Goal: Find specific page/section

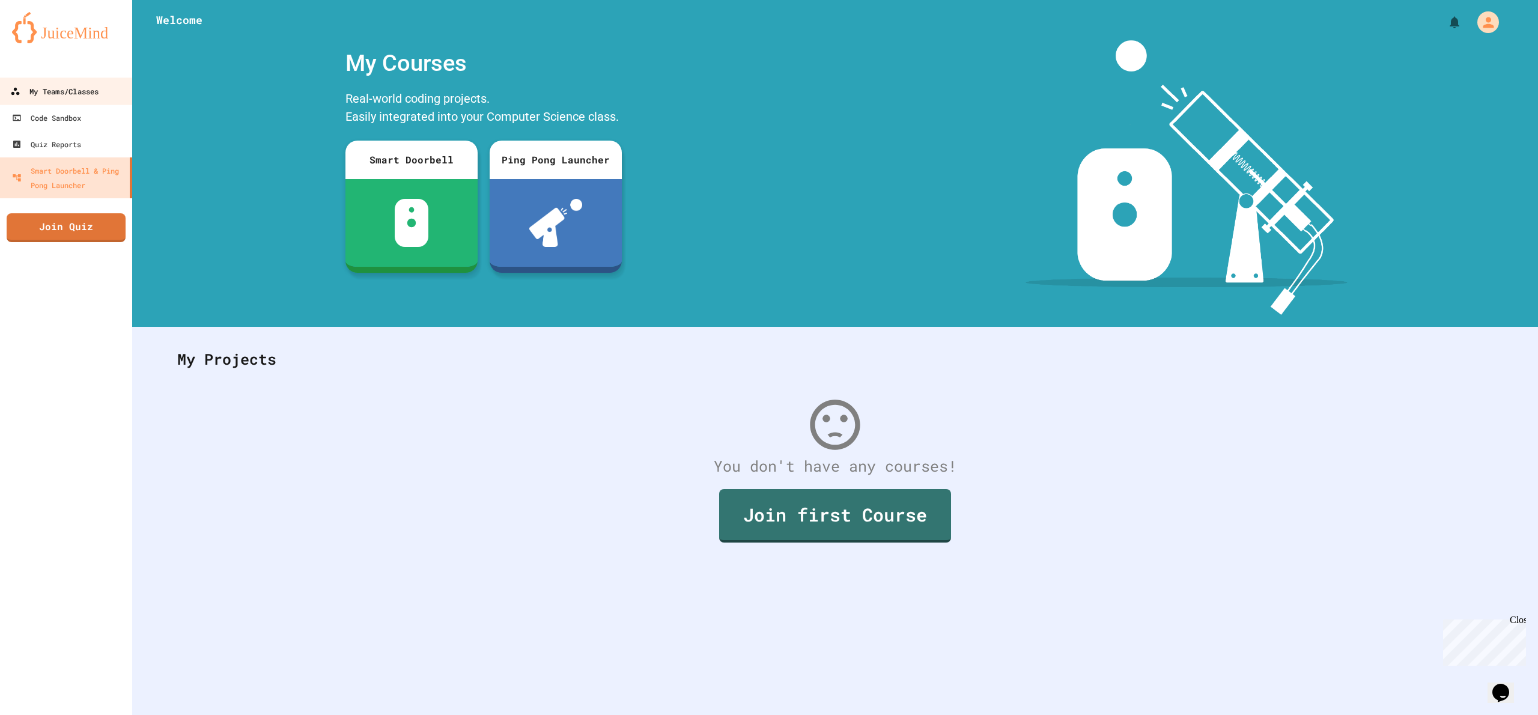
click at [53, 93] on div "My Teams/Classes" at bounding box center [54, 91] width 88 height 15
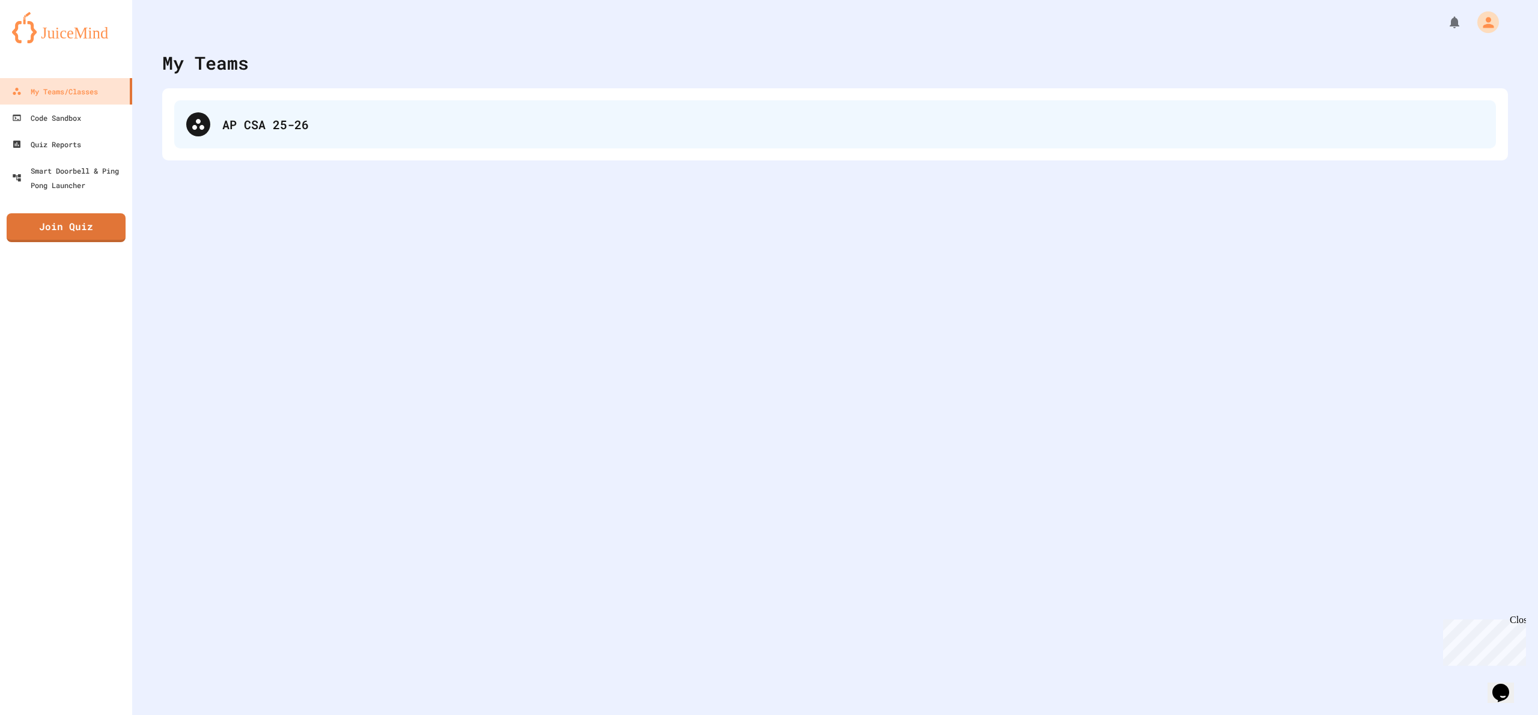
click at [390, 144] on div "AP CSA 25-26" at bounding box center [834, 124] width 1321 height 48
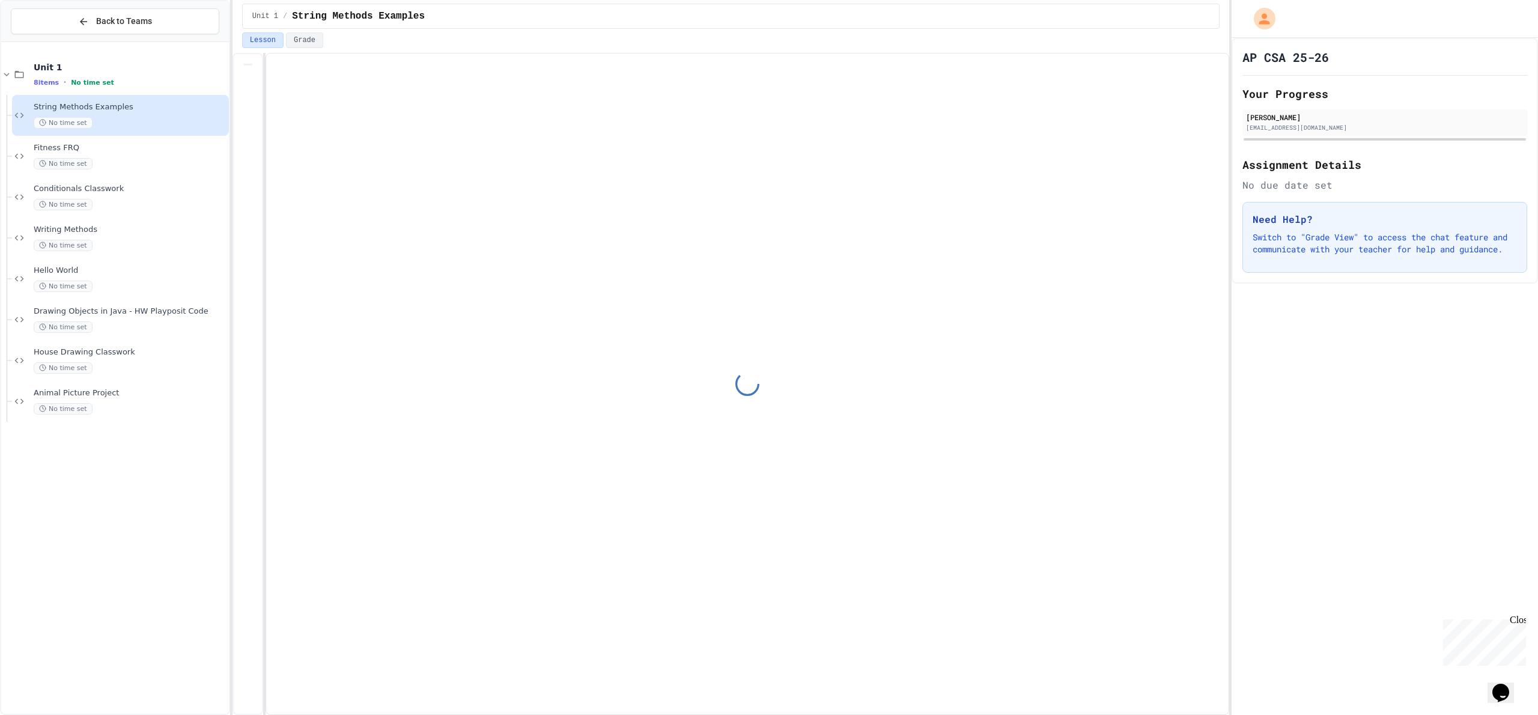
click at [108, 394] on span "Animal Picture Project" at bounding box center [130, 393] width 193 height 10
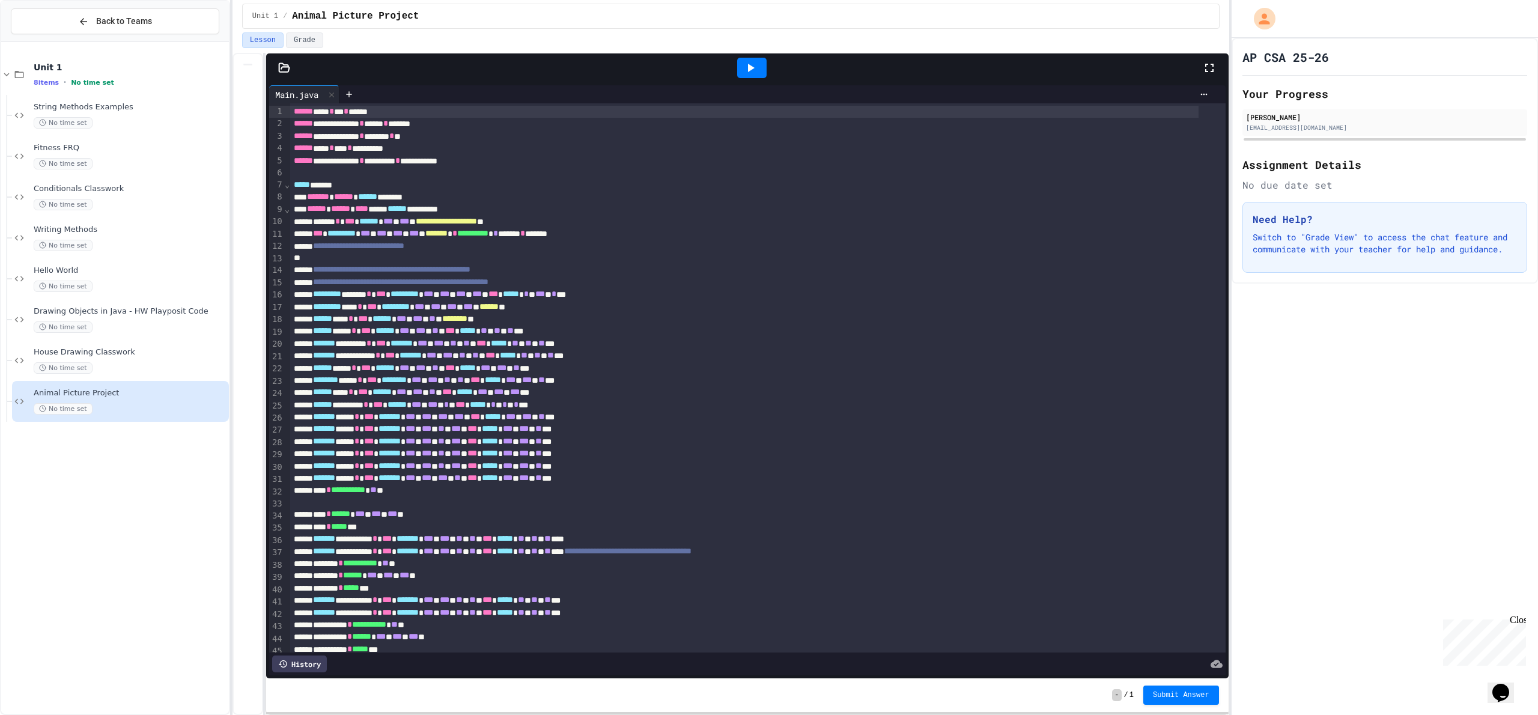
click at [749, 62] on icon at bounding box center [750, 68] width 14 height 14
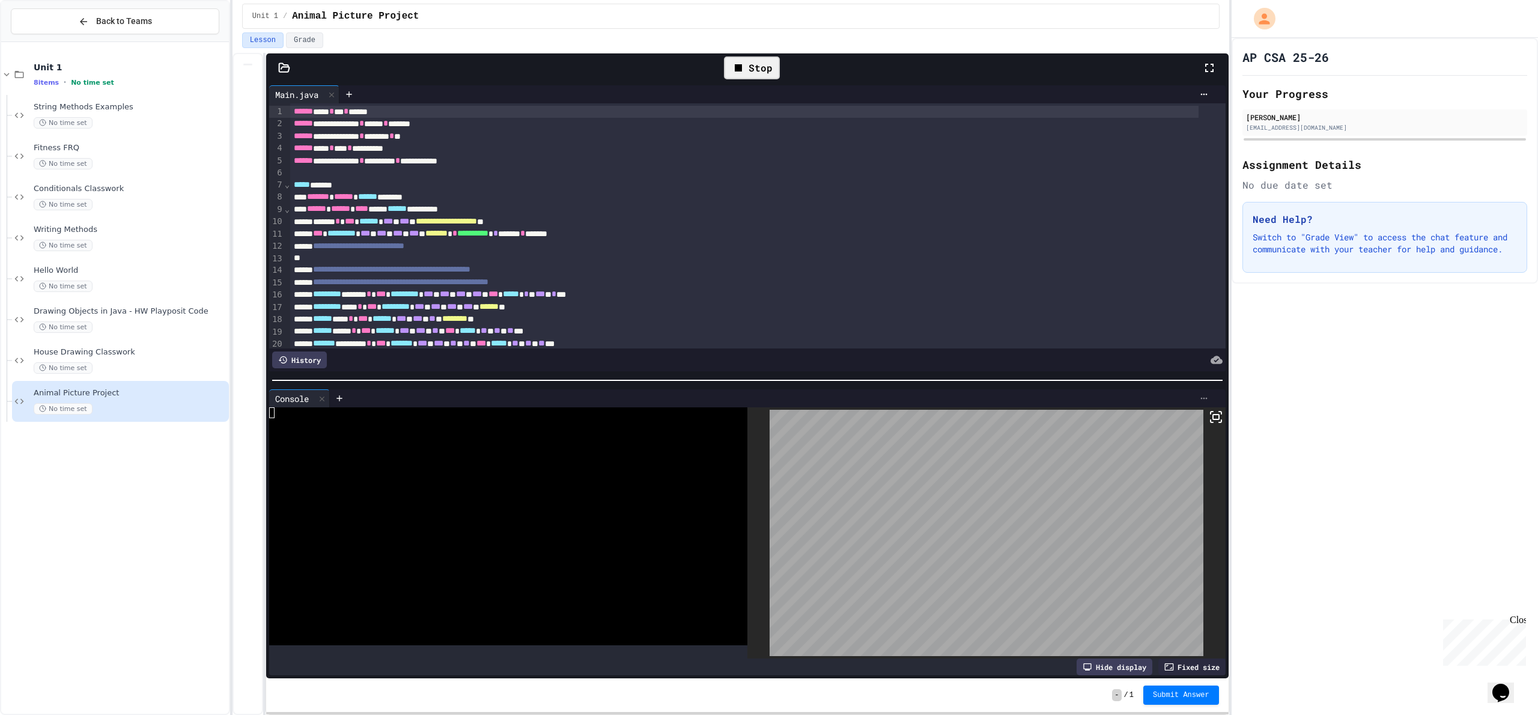
click at [1199, 389] on div at bounding box center [772, 398] width 884 height 18
click at [1199, 393] on icon at bounding box center [1204, 398] width 10 height 10
